Goal: Consume media (video, audio)

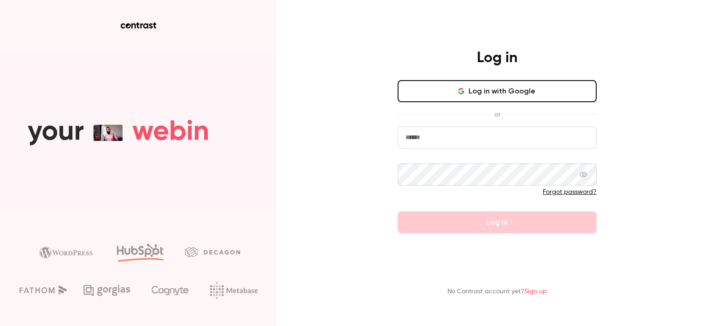
type input "**********"
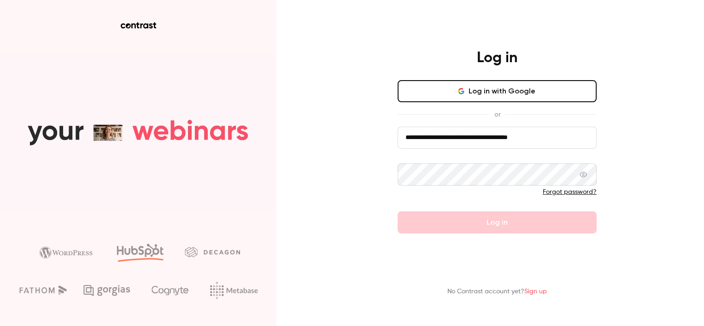
click at [503, 226] on form "**********" at bounding box center [497, 180] width 199 height 107
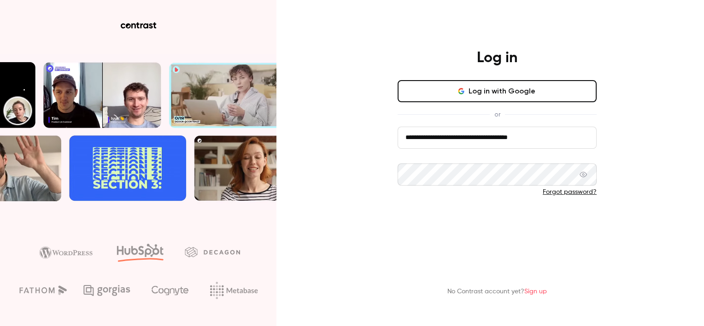
click at [503, 220] on button "Log in" at bounding box center [497, 222] width 199 height 22
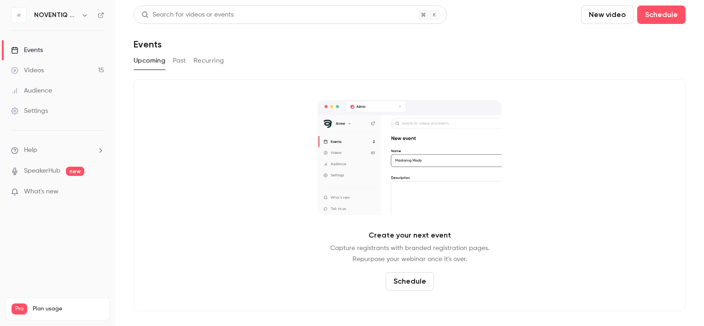
click at [61, 70] on link "Videos 15" at bounding box center [57, 70] width 115 height 20
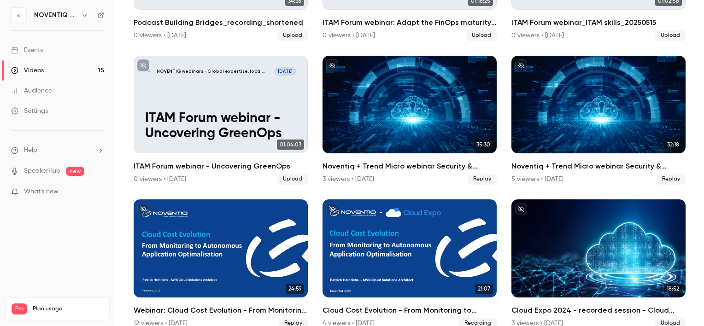
scroll to position [173, 0]
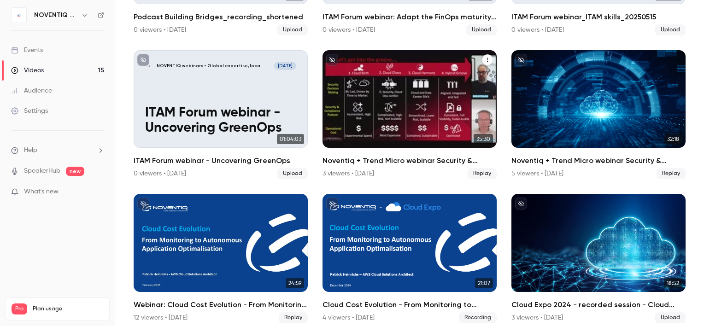
click at [443, 158] on h2 "Noventiq + Trend Micro webinar Security & Compliance" at bounding box center [409, 160] width 174 height 11
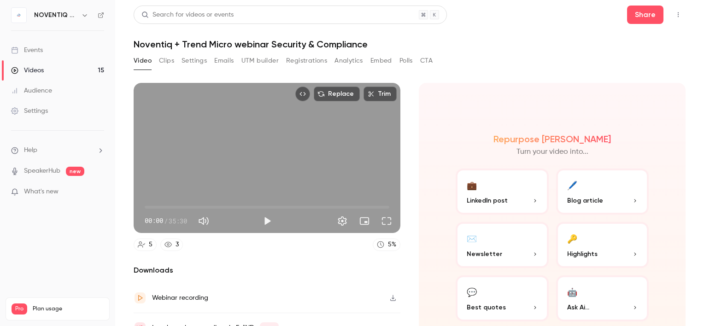
click at [195, 65] on button "Settings" at bounding box center [193, 60] width 25 height 15
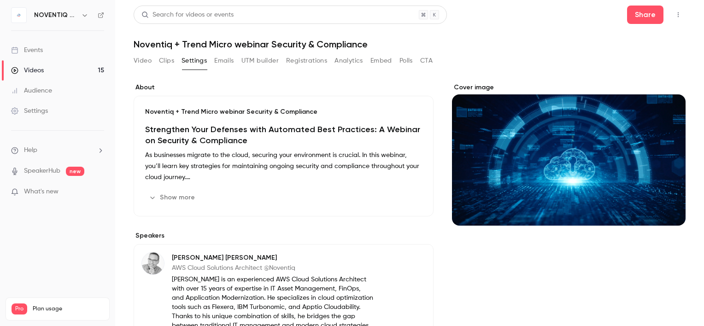
click at [155, 199] on icon "button" at bounding box center [152, 197] width 7 height 7
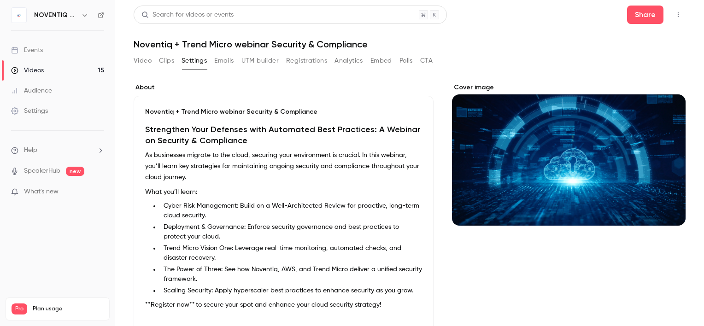
click at [171, 63] on button "Clips" at bounding box center [166, 60] width 15 height 15
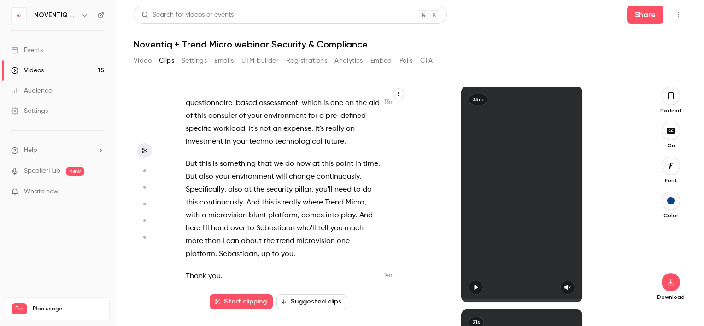
scroll to position [4506, 0]
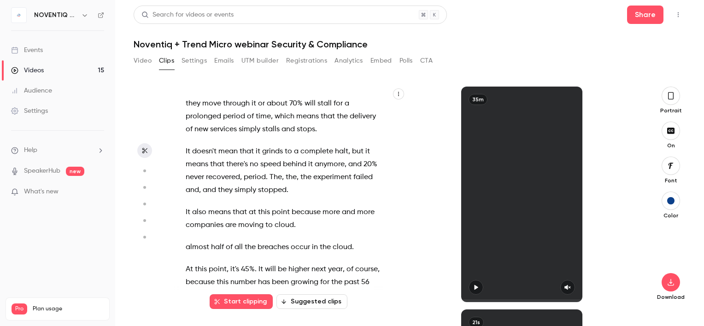
click at [310, 46] on span "can" at bounding box center [309, 39] width 13 height 13
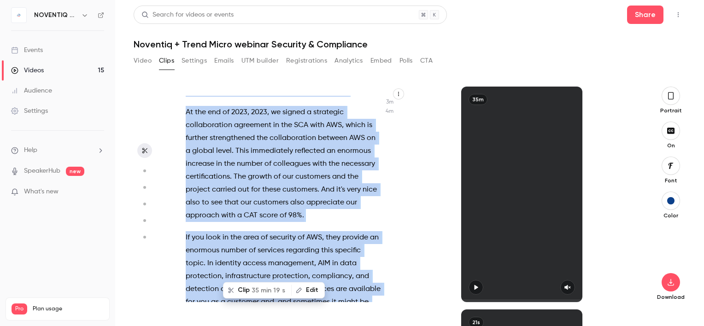
scroll to position [0, 0]
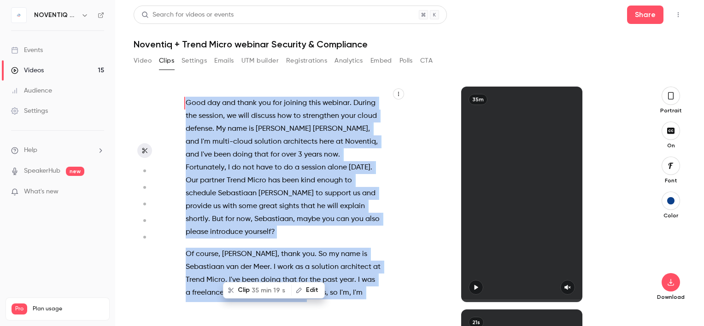
click at [180, 104] on div "Good day and thank you for joining this webinar . During the session , we will …" at bounding box center [287, 199] width 227 height 206
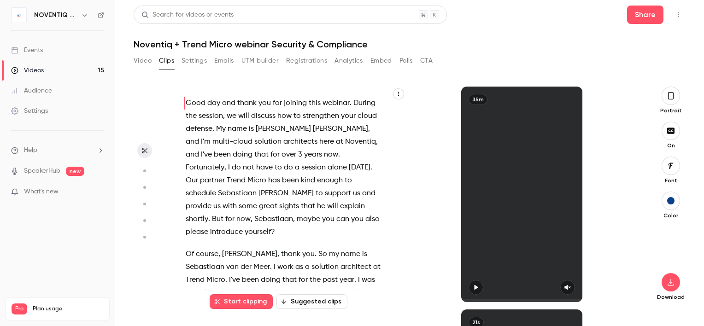
click at [197, 111] on span "the" at bounding box center [191, 116] width 11 height 13
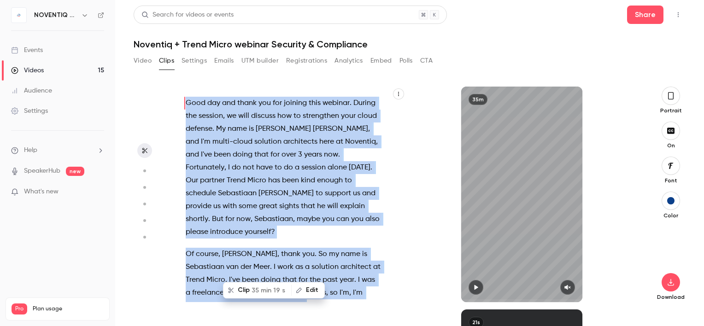
type input "*"
click at [642, 22] on button "Share" at bounding box center [645, 15] width 36 height 18
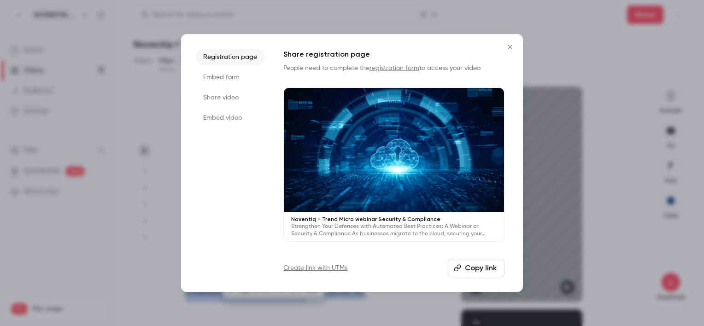
click at [482, 269] on button "Copy link" at bounding box center [476, 268] width 57 height 18
